Goal: Task Accomplishment & Management: Use online tool/utility

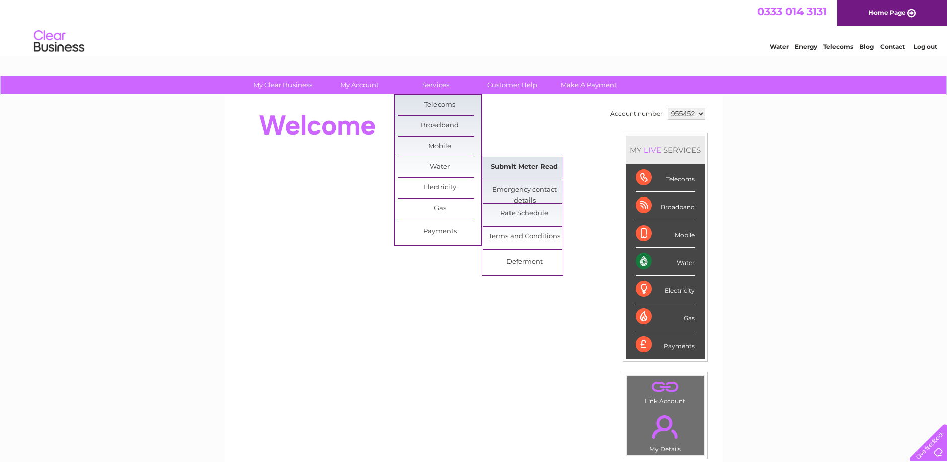
click at [520, 168] on link "Submit Meter Read" at bounding box center [524, 167] width 83 height 20
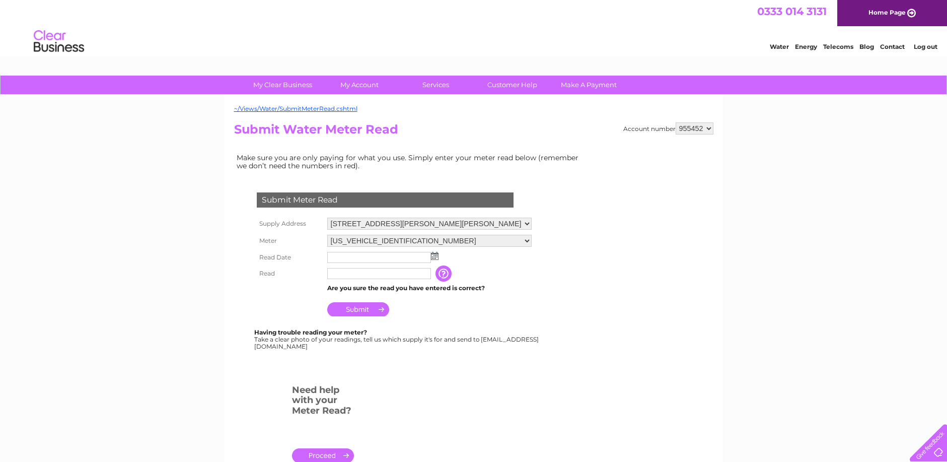
click at [435, 257] on img at bounding box center [435, 256] width 8 height 8
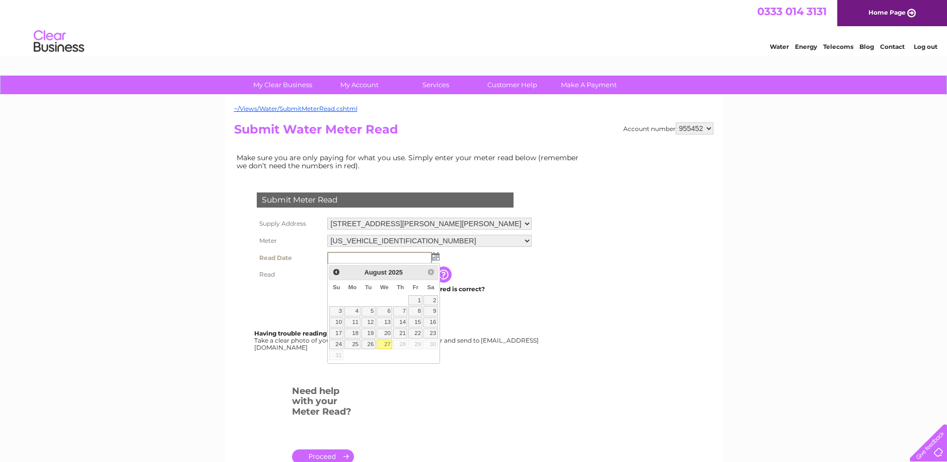
click at [387, 344] on link "27" at bounding box center [385, 344] width 16 height 10
type input "[DATE]"
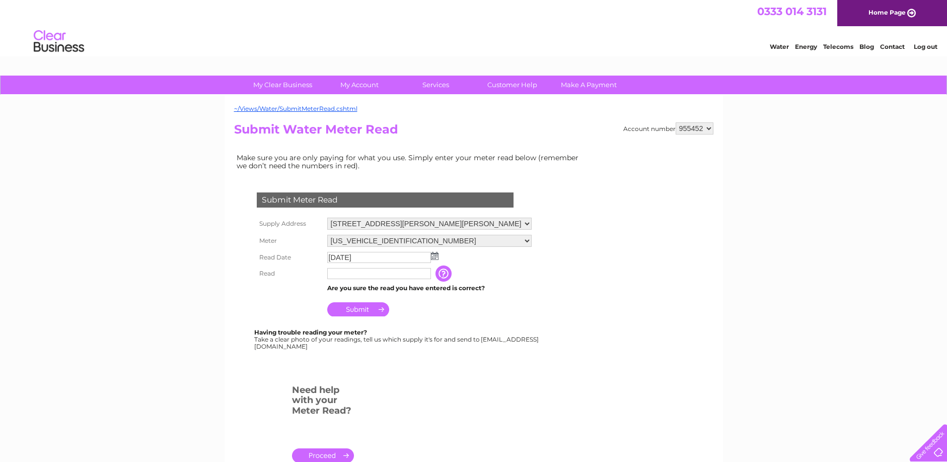
click at [343, 275] on input "text" at bounding box center [379, 273] width 104 height 11
type input "01388"
click at [447, 274] on input "button" at bounding box center [445, 274] width 18 height 16
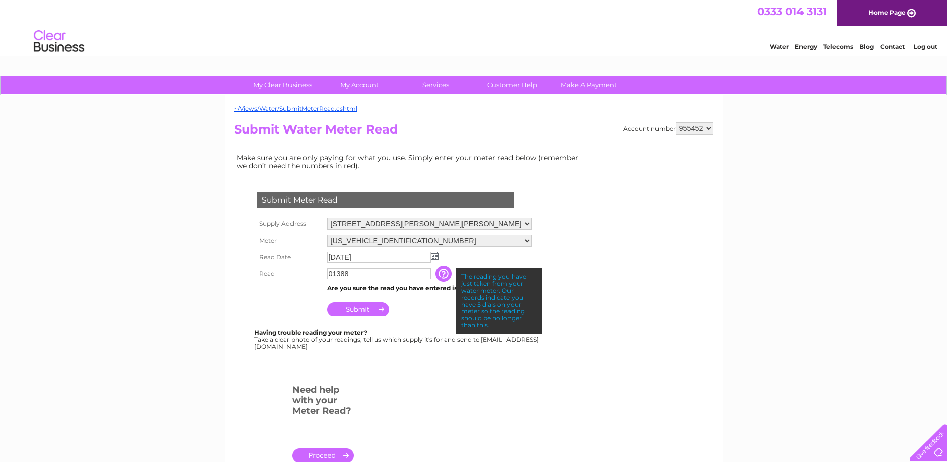
click at [357, 310] on input "Submit" at bounding box center [358, 309] width 62 height 14
